Goal: Information Seeking & Learning: Understand process/instructions

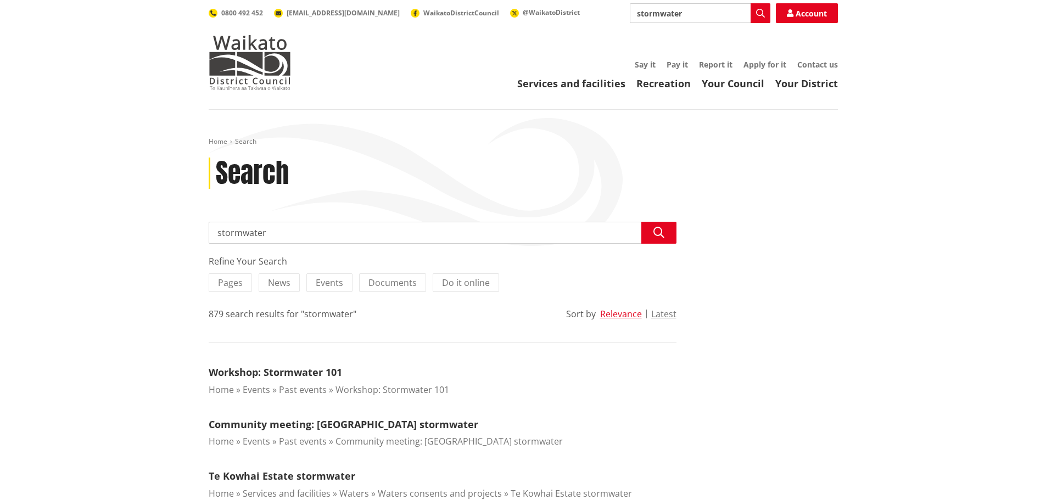
scroll to position [165, 0]
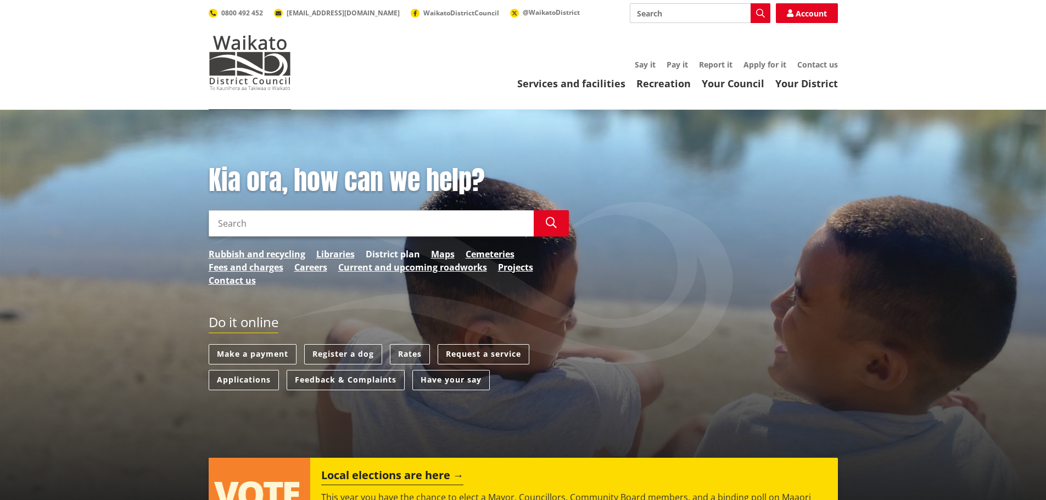
click at [384, 255] on link "District plan" at bounding box center [393, 254] width 54 height 13
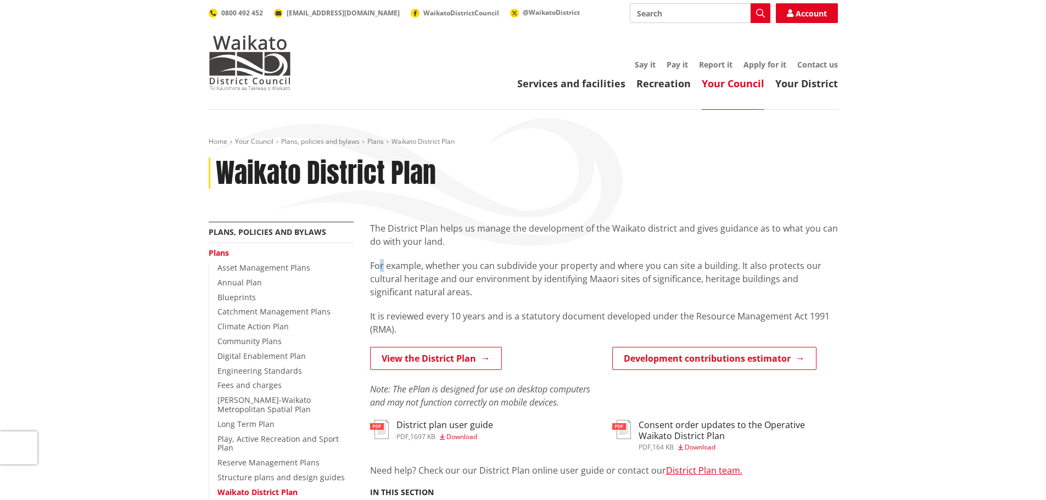
click at [377, 274] on div "The District Plan helps us manage the development of the Waikato district and g…" at bounding box center [604, 279] width 468 height 114
drag, startPoint x: 451, startPoint y: 199, endPoint x: 460, endPoint y: 200, distance: 8.8
click at [452, 199] on div "Home Your Council Plans, policies and bylaws Plans Waikato District Plan Waikat…" at bounding box center [523, 179] width 646 height 85
click at [443, 356] on link "View the District Plan" at bounding box center [436, 358] width 132 height 23
